Goal: Check status: Check status

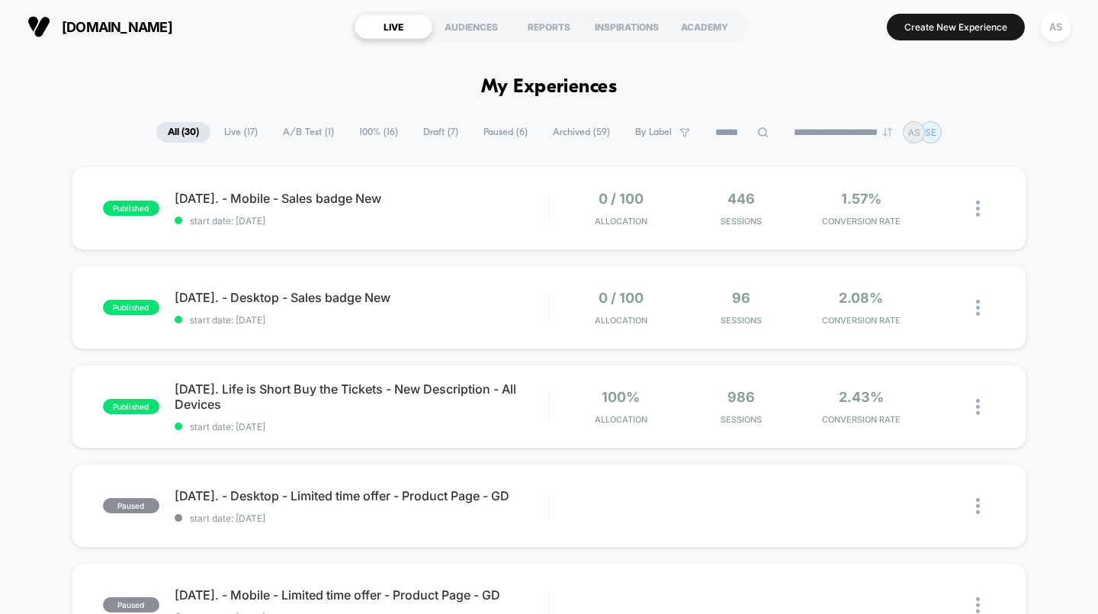
click at [554, 24] on div "REPORTS" at bounding box center [549, 26] width 78 height 24
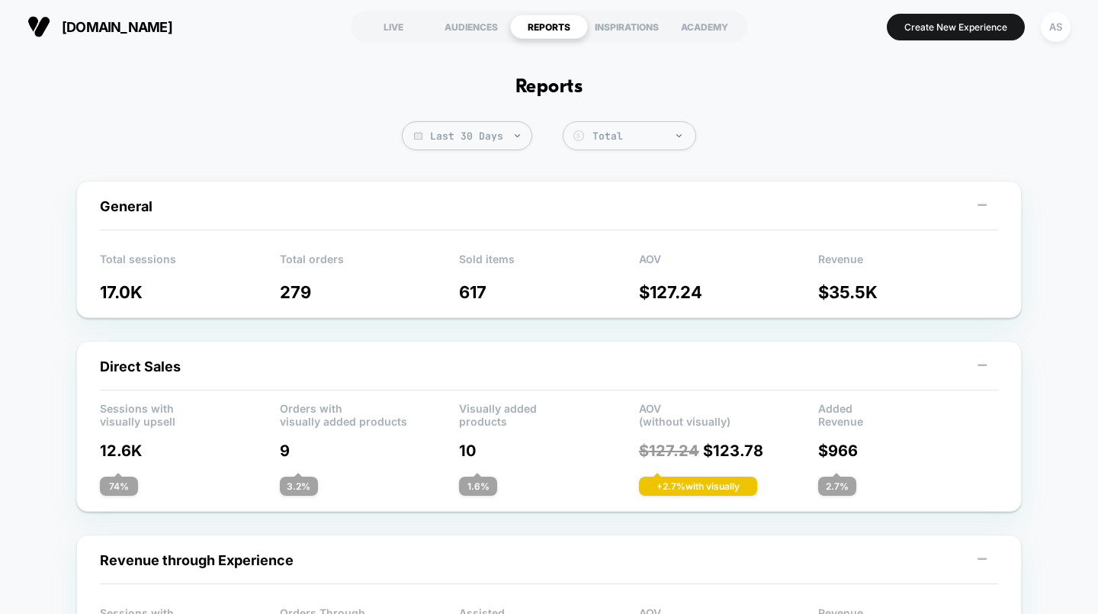
click at [490, 140] on span "Last 30 Days" at bounding box center [467, 135] width 130 height 29
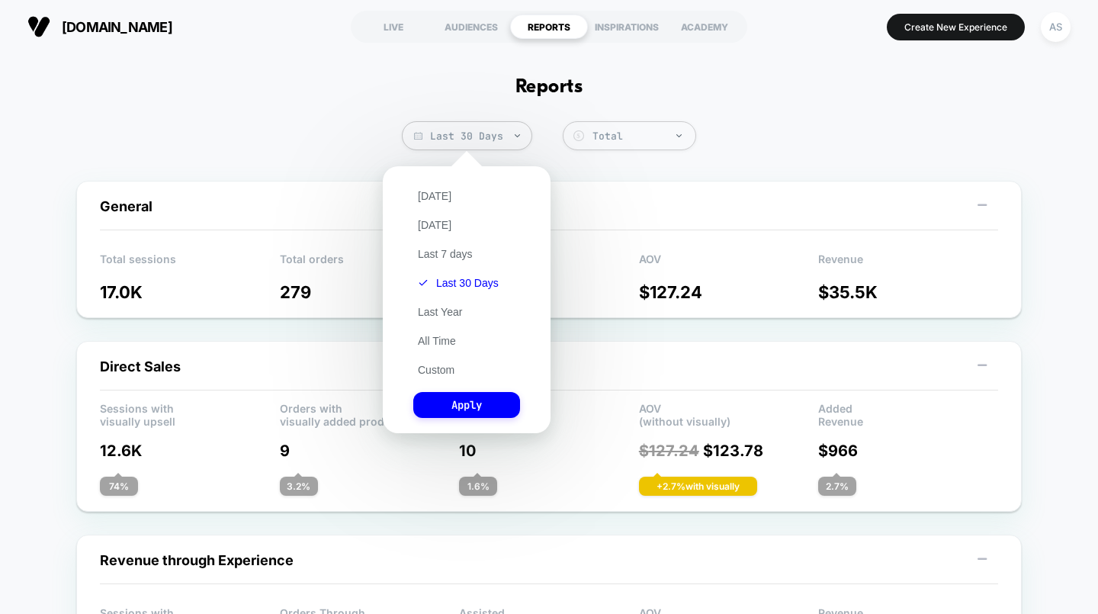
click at [465, 249] on button "Last 7 days" at bounding box center [445, 254] width 64 height 14
click at [493, 405] on button "Apply" at bounding box center [466, 405] width 107 height 26
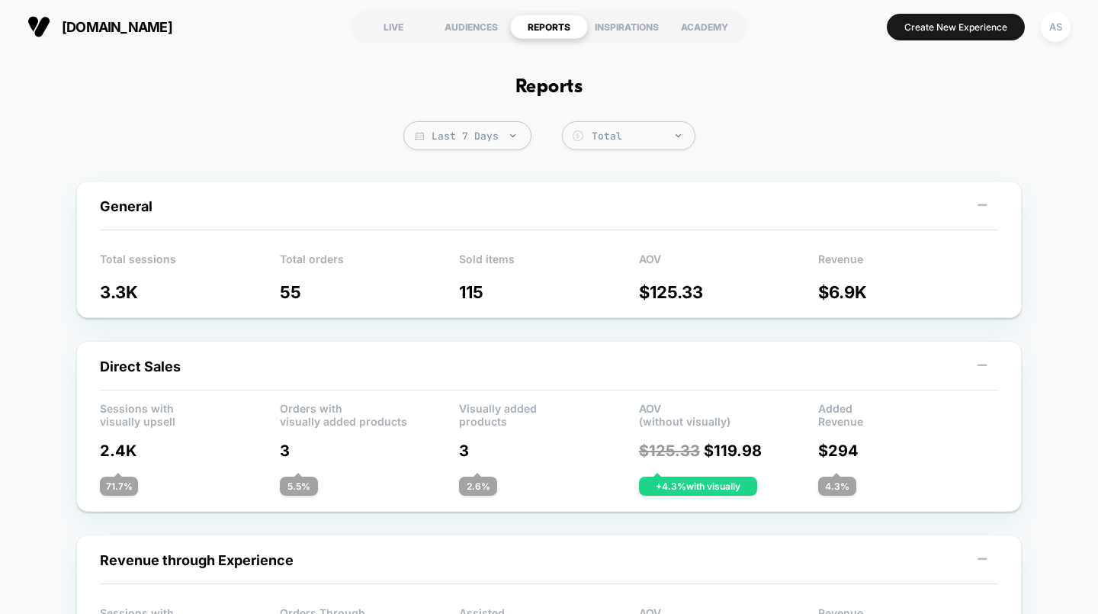
click at [510, 136] on img at bounding box center [512, 135] width 5 height 3
select select "*"
select select "****"
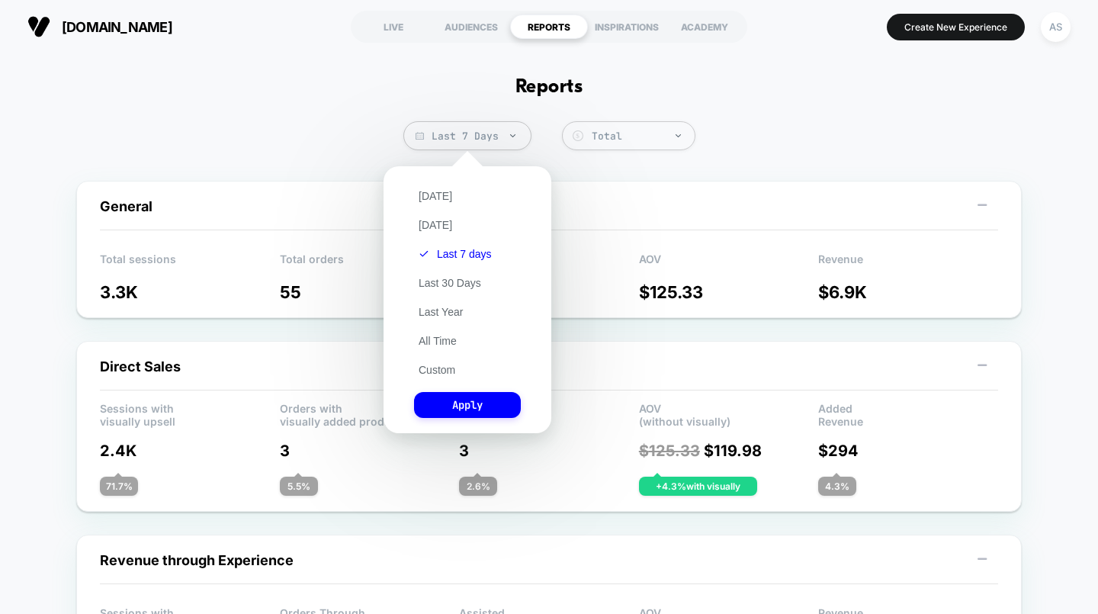
click at [454, 364] on button "Custom" at bounding box center [437, 370] width 46 height 14
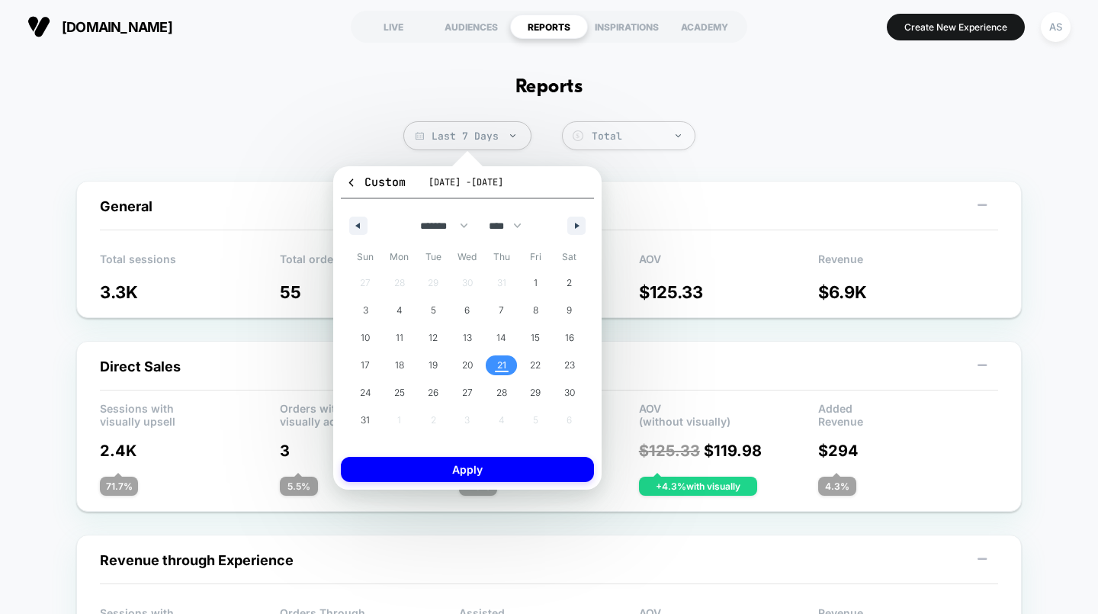
click at [396, 366] on span "18" at bounding box center [399, 365] width 9 height 27
click at [501, 362] on span "21" at bounding box center [501, 365] width 9 height 27
click at [512, 467] on button "Apply" at bounding box center [467, 469] width 253 height 25
